Goal: Communication & Community: Participate in discussion

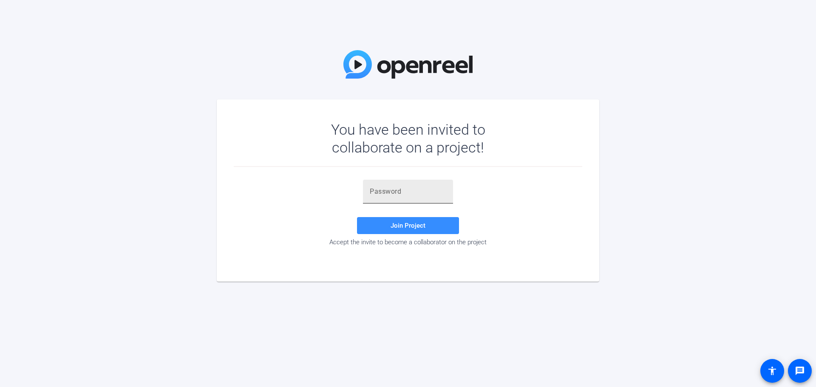
drag, startPoint x: 0, startPoint y: 0, endPoint x: 395, endPoint y: 189, distance: 437.9
click at [395, 189] on input "text" at bounding box center [408, 192] width 76 height 10
paste input "5km1Py"
type input "5km1Py"
click at [403, 227] on span "Join Project" at bounding box center [408, 226] width 35 height 8
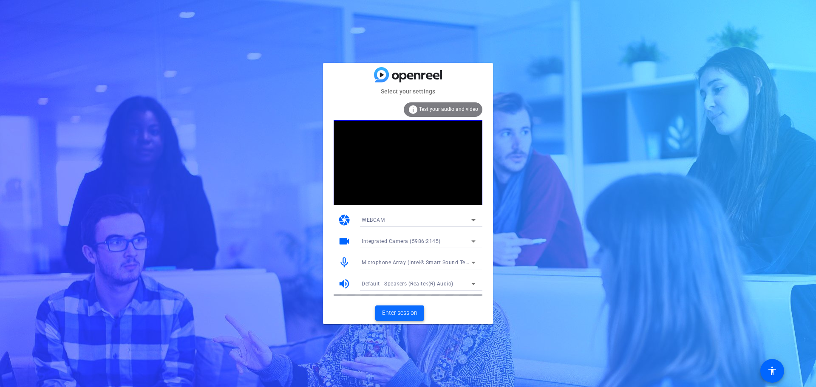
click at [392, 311] on span "Enter session" at bounding box center [399, 313] width 35 height 9
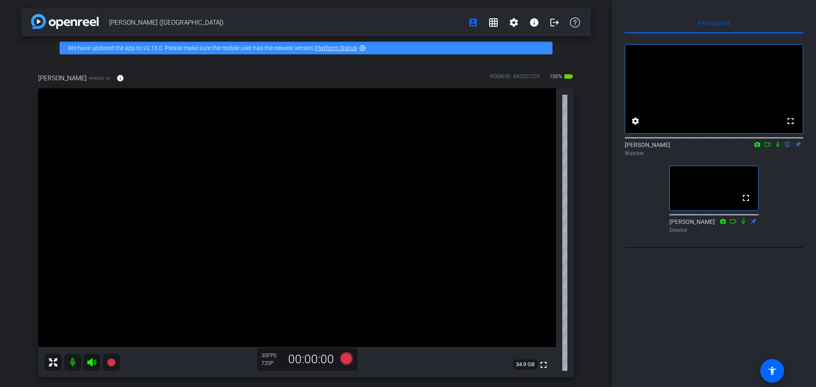
click at [778, 147] on icon at bounding box center [777, 145] width 7 height 6
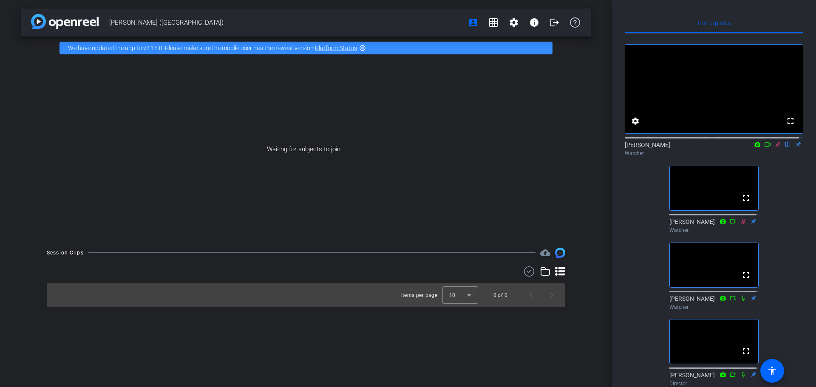
click at [776, 147] on icon at bounding box center [778, 145] width 5 height 6
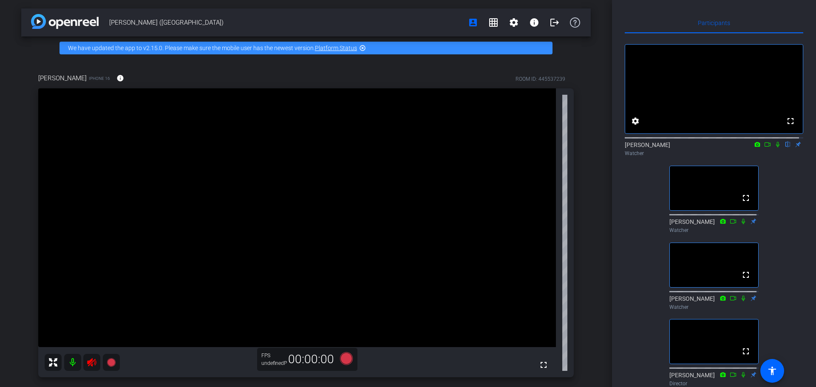
click at [774, 147] on icon at bounding box center [777, 145] width 7 height 6
drag, startPoint x: 772, startPoint y: 154, endPoint x: 776, endPoint y: 197, distance: 42.6
click at [776, 147] on icon at bounding box center [778, 145] width 5 height 6
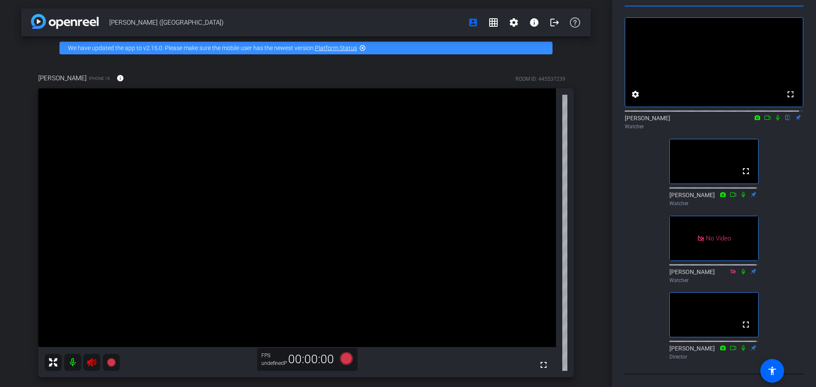
click at [774, 115] on icon at bounding box center [777, 118] width 7 height 6
click at [594, 219] on div "[PERSON_NAME] (Egham) account_box grid_on settings info logout We have updated …" at bounding box center [306, 193] width 612 height 387
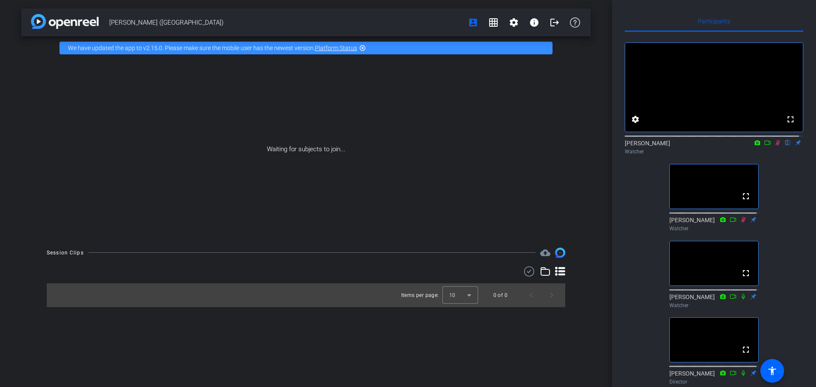
scroll to position [0, 0]
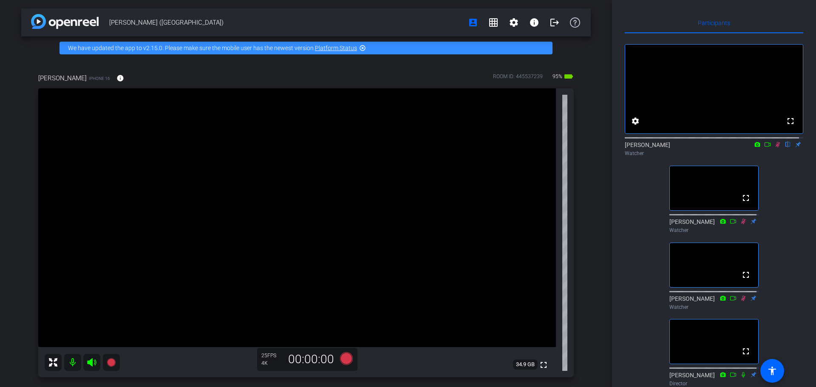
click at [776, 147] on icon at bounding box center [778, 145] width 5 height 6
click at [774, 147] on icon at bounding box center [777, 145] width 7 height 6
click at [776, 147] on icon at bounding box center [777, 145] width 3 height 6
click at [776, 147] on icon at bounding box center [778, 145] width 5 height 6
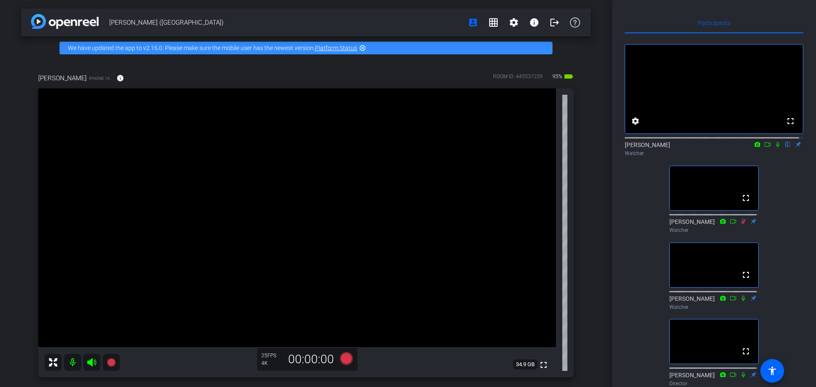
click at [776, 147] on icon at bounding box center [777, 145] width 3 height 6
click at [774, 147] on icon at bounding box center [777, 145] width 7 height 6
click at [776, 147] on icon at bounding box center [777, 145] width 3 height 6
click at [774, 147] on icon at bounding box center [777, 145] width 7 height 6
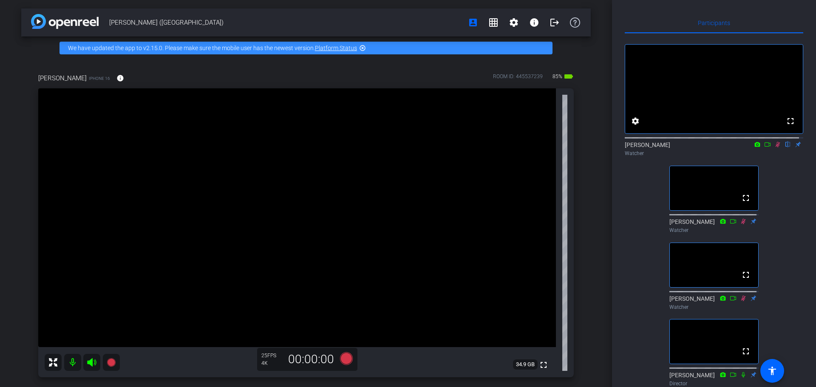
click at [774, 147] on icon at bounding box center [777, 145] width 7 height 6
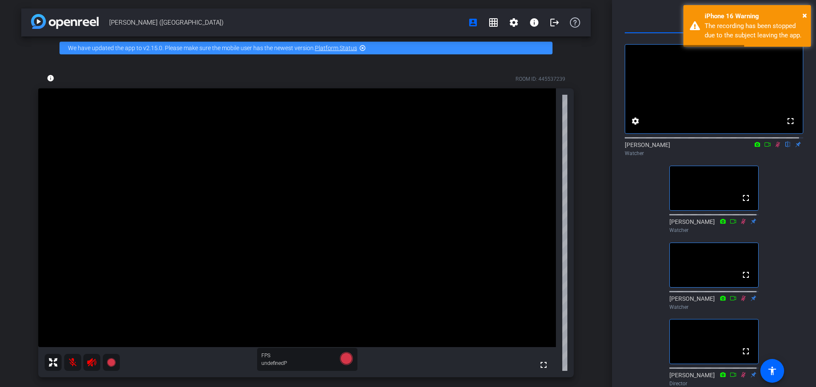
click at [774, 147] on icon at bounding box center [777, 145] width 7 height 6
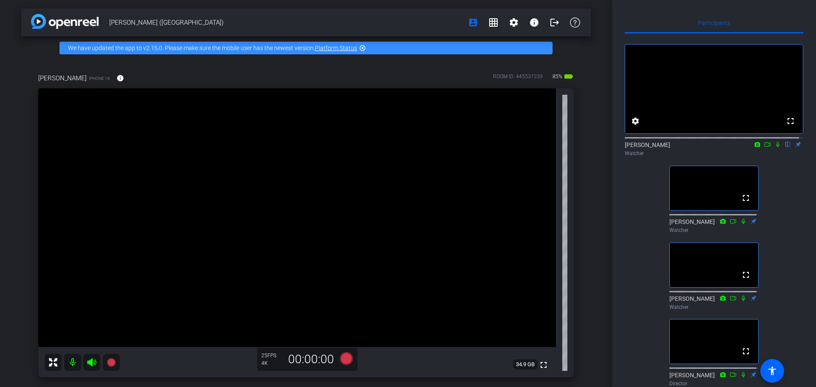
click at [776, 147] on icon at bounding box center [777, 145] width 3 height 6
click at [774, 147] on icon at bounding box center [777, 145] width 7 height 6
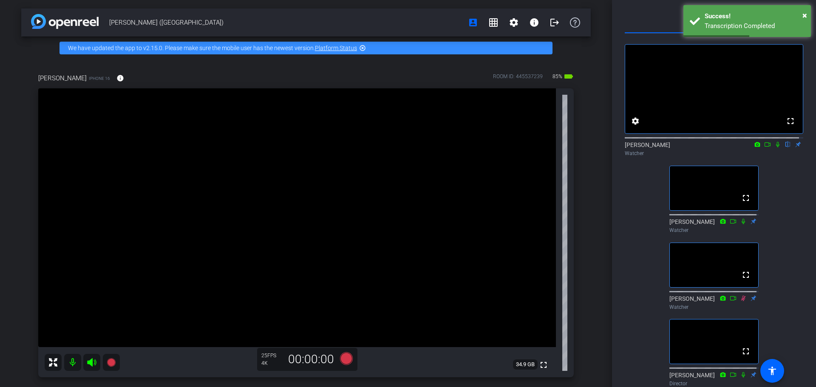
click at [774, 147] on icon at bounding box center [777, 145] width 7 height 6
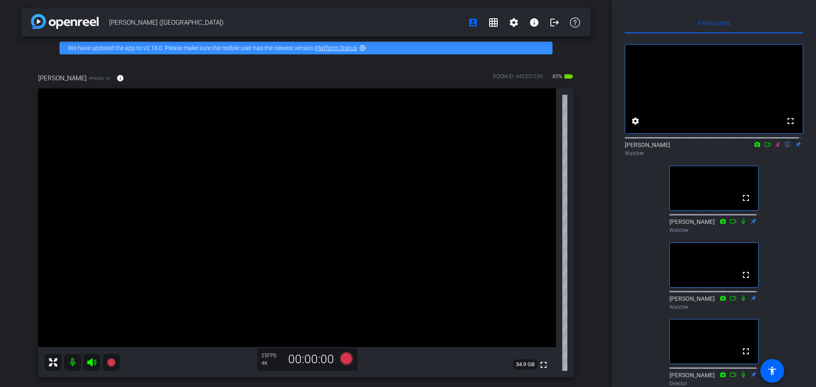
click at [776, 147] on icon at bounding box center [778, 145] width 5 height 6
click at [776, 147] on icon at bounding box center [777, 145] width 3 height 6
click at [774, 147] on icon at bounding box center [777, 145] width 7 height 6
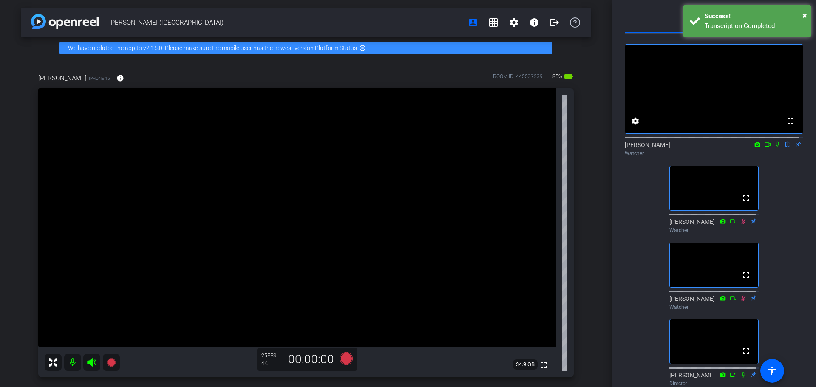
click at [775, 147] on icon at bounding box center [777, 145] width 7 height 6
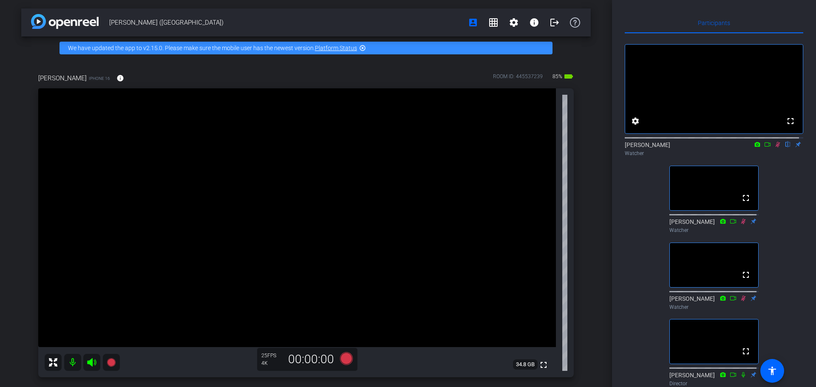
click at [776, 147] on icon at bounding box center [778, 145] width 5 height 6
click at [774, 147] on icon at bounding box center [777, 145] width 7 height 6
click at [778, 195] on div "fullscreen settings [PERSON_NAME] flip Watcher fullscreen [PERSON_NAME] Watcher…" at bounding box center [714, 212] width 178 height 357
click at [774, 147] on icon at bounding box center [777, 145] width 7 height 6
click at [776, 147] on icon at bounding box center [777, 145] width 3 height 6
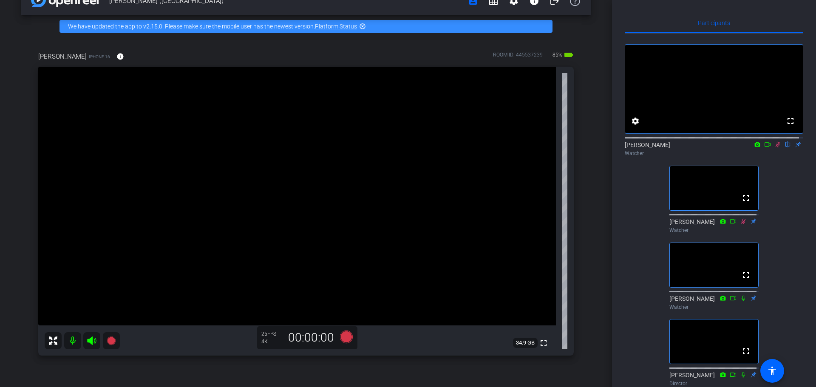
scroll to position [42, 0]
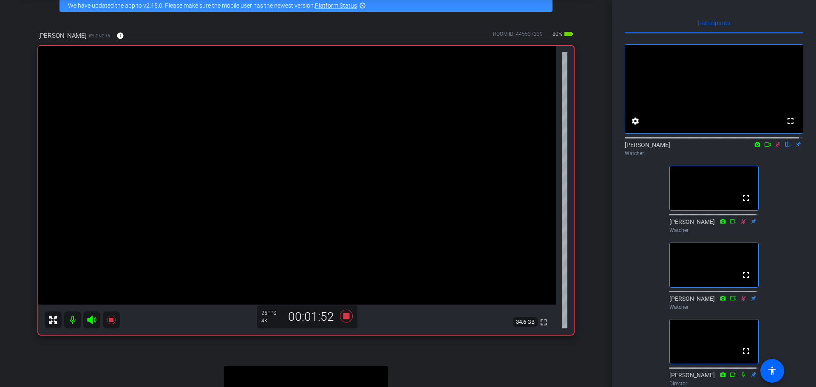
click at [776, 147] on icon at bounding box center [777, 145] width 7 height 6
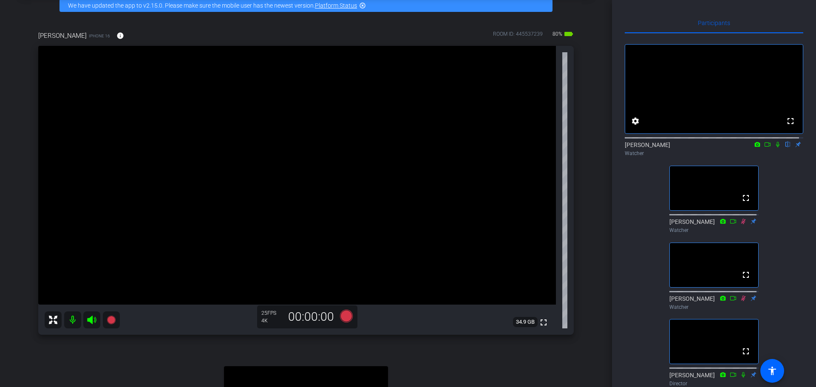
click at [776, 147] on icon at bounding box center [777, 145] width 3 height 6
click at [767, 148] on mat-icon at bounding box center [767, 145] width 10 height 8
click at [774, 147] on icon at bounding box center [777, 145] width 7 height 6
click at [776, 147] on icon at bounding box center [777, 145] width 3 height 6
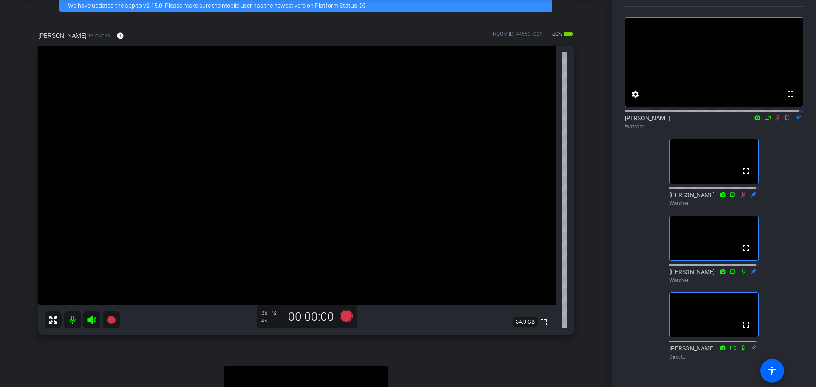
scroll to position [0, 0]
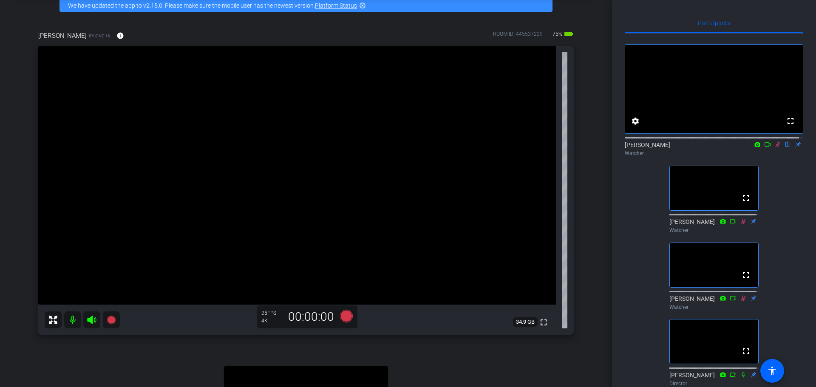
click at [775, 147] on icon at bounding box center [777, 145] width 7 height 6
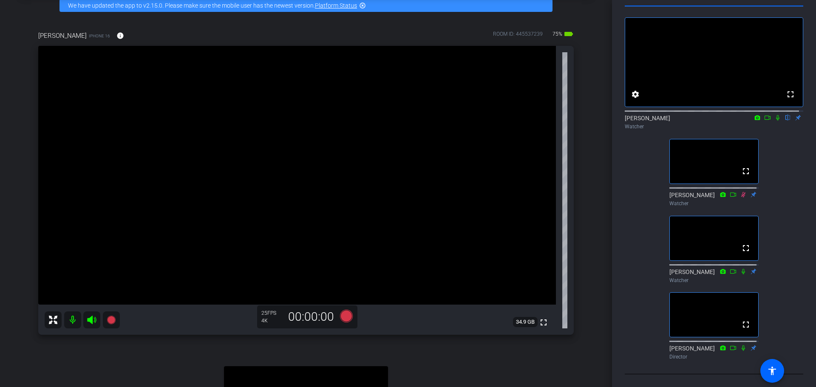
scroll to position [6, 0]
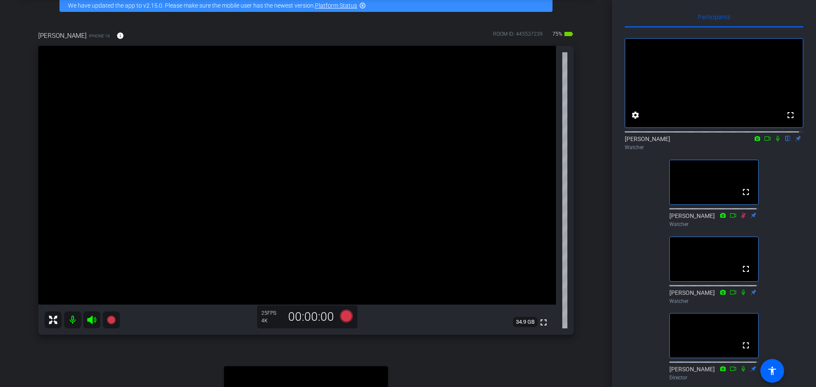
click at [774, 142] on icon at bounding box center [777, 139] width 7 height 6
click at [775, 142] on icon at bounding box center [777, 139] width 7 height 6
click at [776, 142] on icon at bounding box center [777, 139] width 3 height 6
click at [774, 142] on icon at bounding box center [777, 139] width 7 height 6
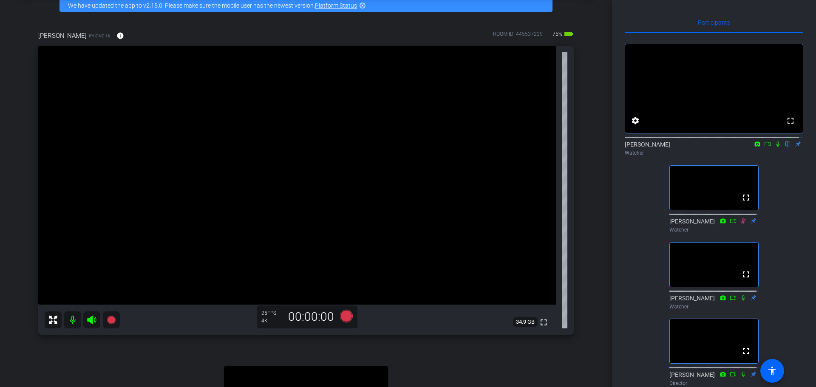
scroll to position [0, 0]
click at [775, 147] on icon at bounding box center [777, 145] width 7 height 6
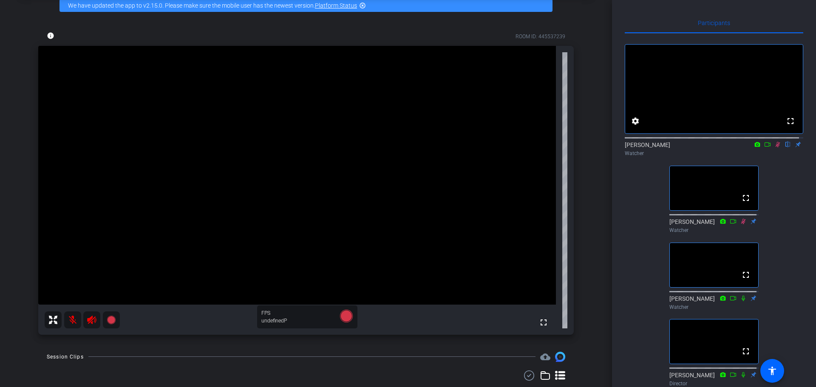
click at [774, 147] on icon at bounding box center [777, 145] width 7 height 6
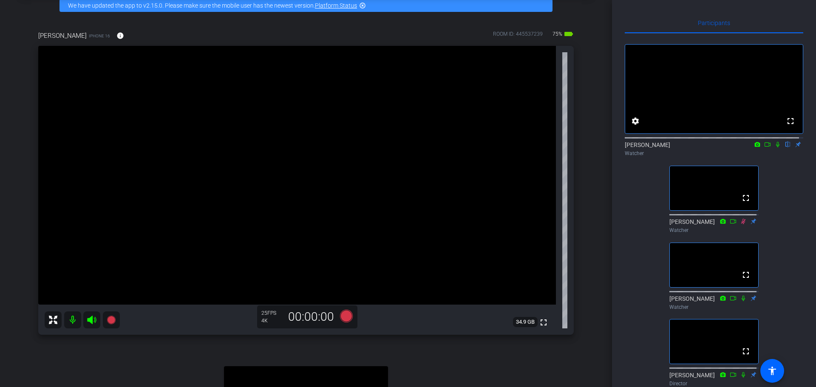
click at [774, 147] on icon at bounding box center [777, 145] width 7 height 6
click at [783, 182] on div "fullscreen settings [PERSON_NAME] flip Watcher fullscreen [PERSON_NAME] Watcher…" at bounding box center [714, 212] width 178 height 357
click at [774, 147] on icon at bounding box center [777, 145] width 7 height 6
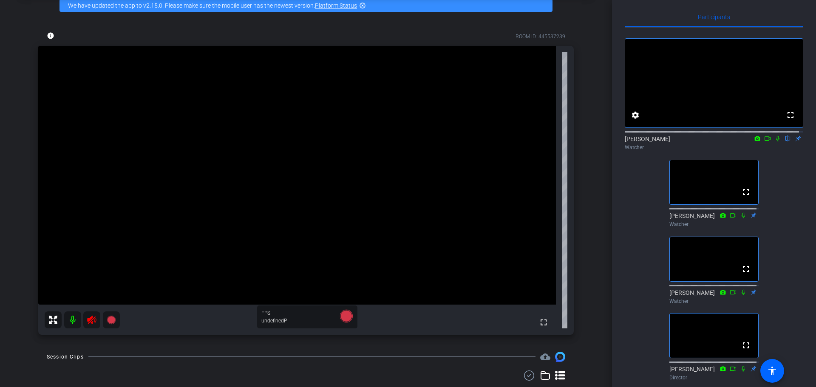
scroll to position [0, 0]
